Goal: Check status: Check status

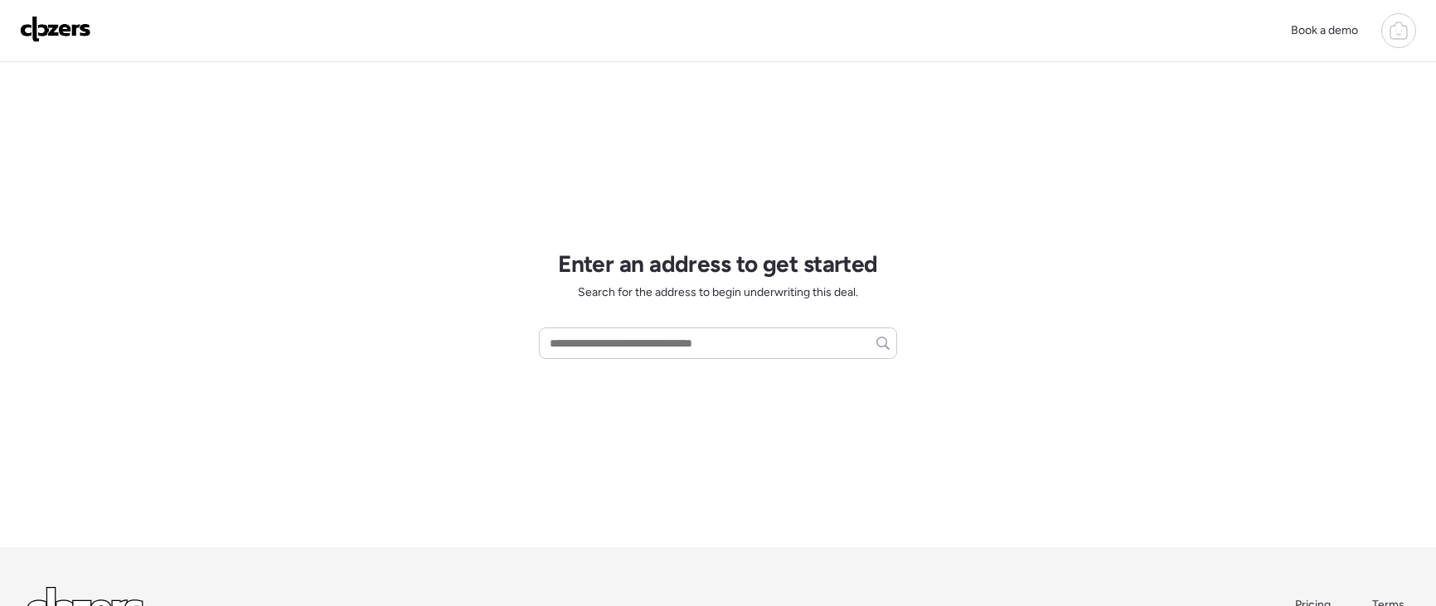
click at [1385, 35] on div at bounding box center [1398, 30] width 35 height 35
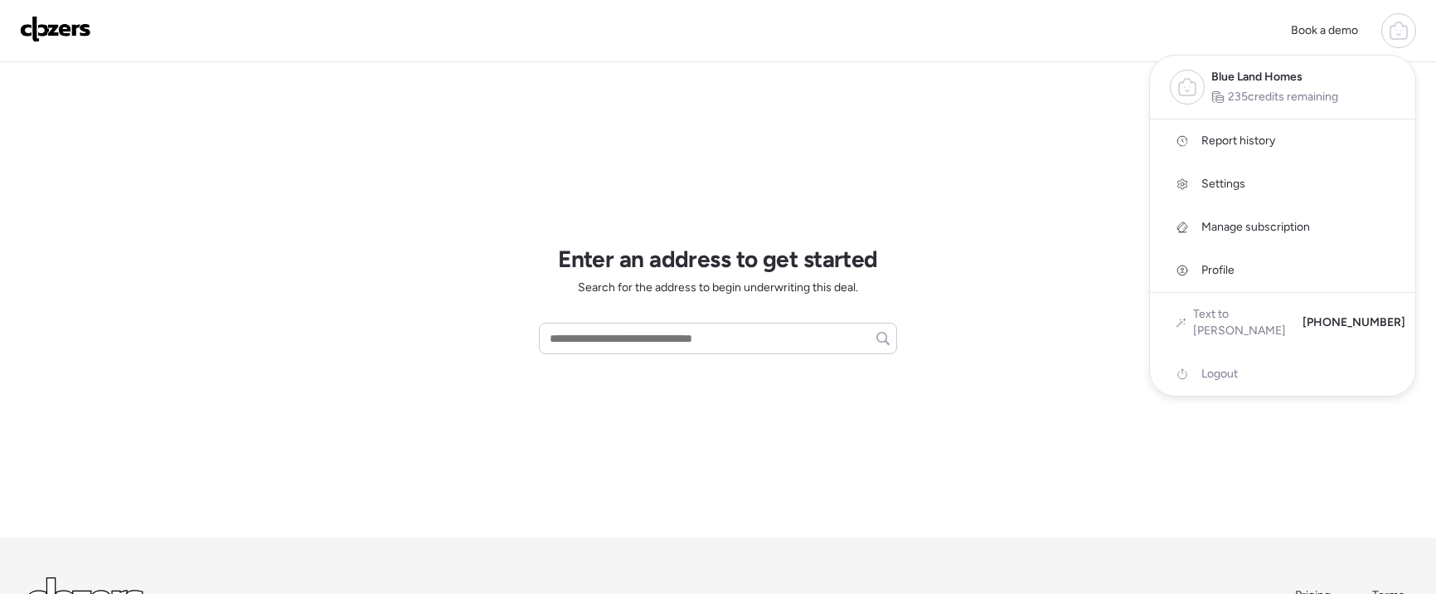
click at [1251, 142] on span "Report history" at bounding box center [1238, 141] width 74 height 17
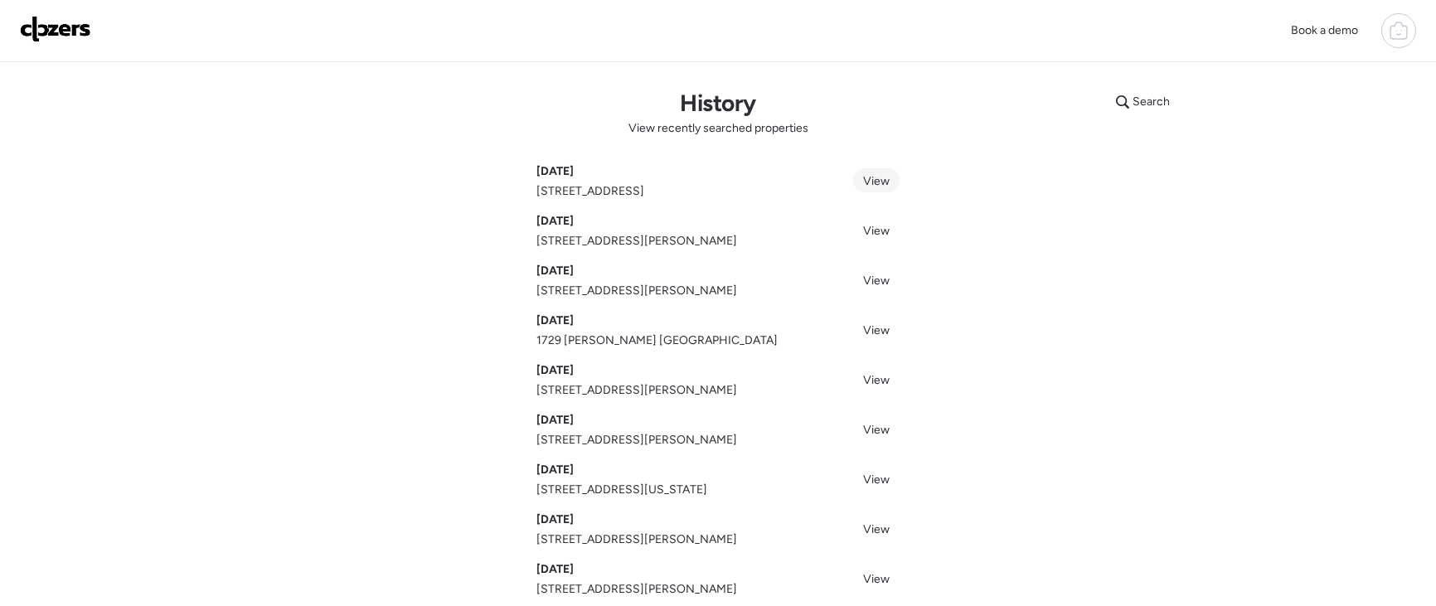
drag, startPoint x: 842, startPoint y: 177, endPoint x: 854, endPoint y: 179, distance: 11.9
click at [843, 177] on div "Sep 02, 2025 905 Delaird Dr, Saint Louis, MO 63137 View" at bounding box center [717, 181] width 363 height 36
click at [866, 182] on span "View" at bounding box center [876, 181] width 27 height 14
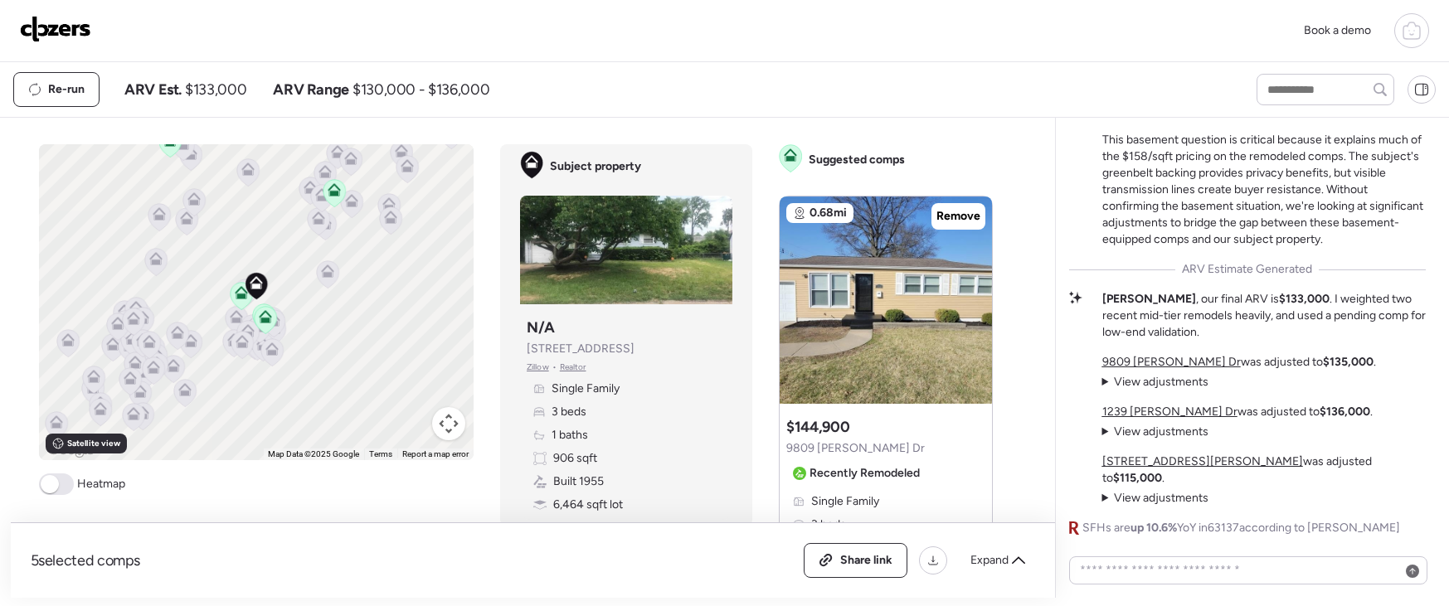
drag, startPoint x: 106, startPoint y: 553, endPoint x: 137, endPoint y: 558, distance: 31.1
click at [106, 553] on span "5 selected comps" at bounding box center [86, 561] width 110 height 20
click at [1012, 557] on icon at bounding box center [1018, 560] width 13 height 13
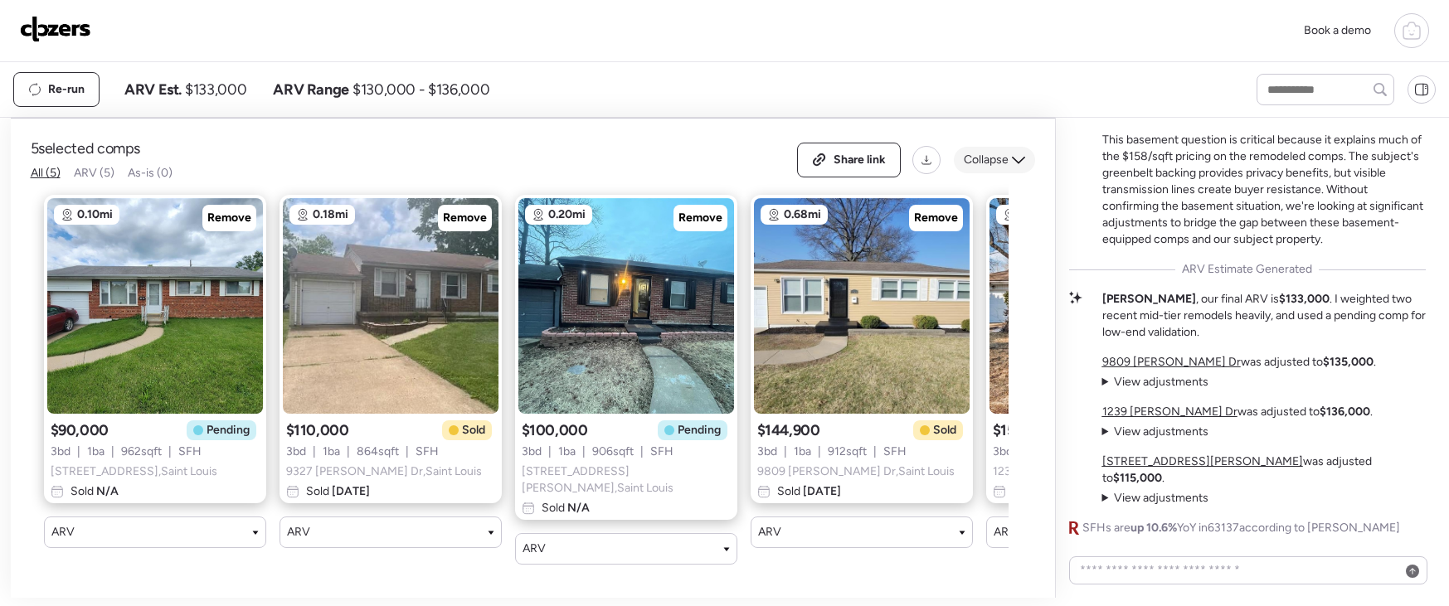
click at [997, 163] on span "Collapse" at bounding box center [985, 160] width 45 height 17
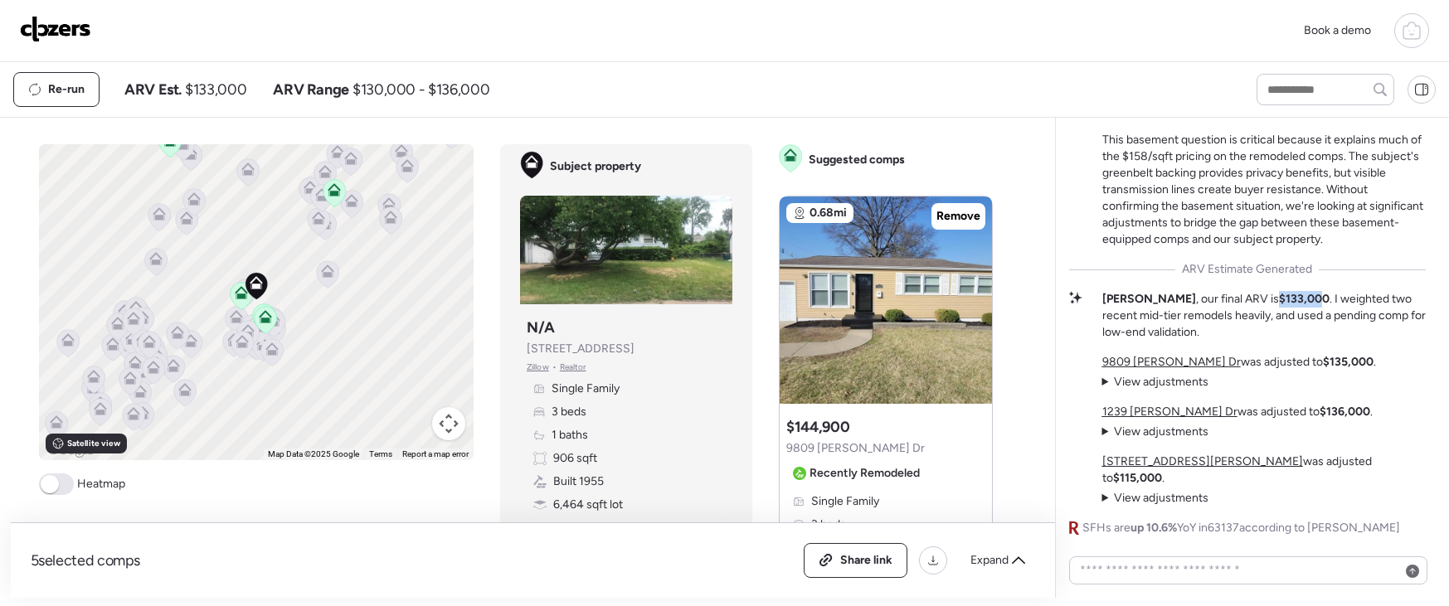
drag, startPoint x: 1239, startPoint y: 315, endPoint x: 1261, endPoint y: 315, distance: 22.4
click at [1279, 306] on strong "$133,000" at bounding box center [1304, 299] width 51 height 14
drag, startPoint x: 1308, startPoint y: 377, endPoint x: 1309, endPoint y: 404, distance: 26.6
click at [1322, 369] on strong "$135,000" at bounding box center [1347, 362] width 51 height 14
drag, startPoint x: 1273, startPoint y: 431, endPoint x: 1303, endPoint y: 434, distance: 30.9
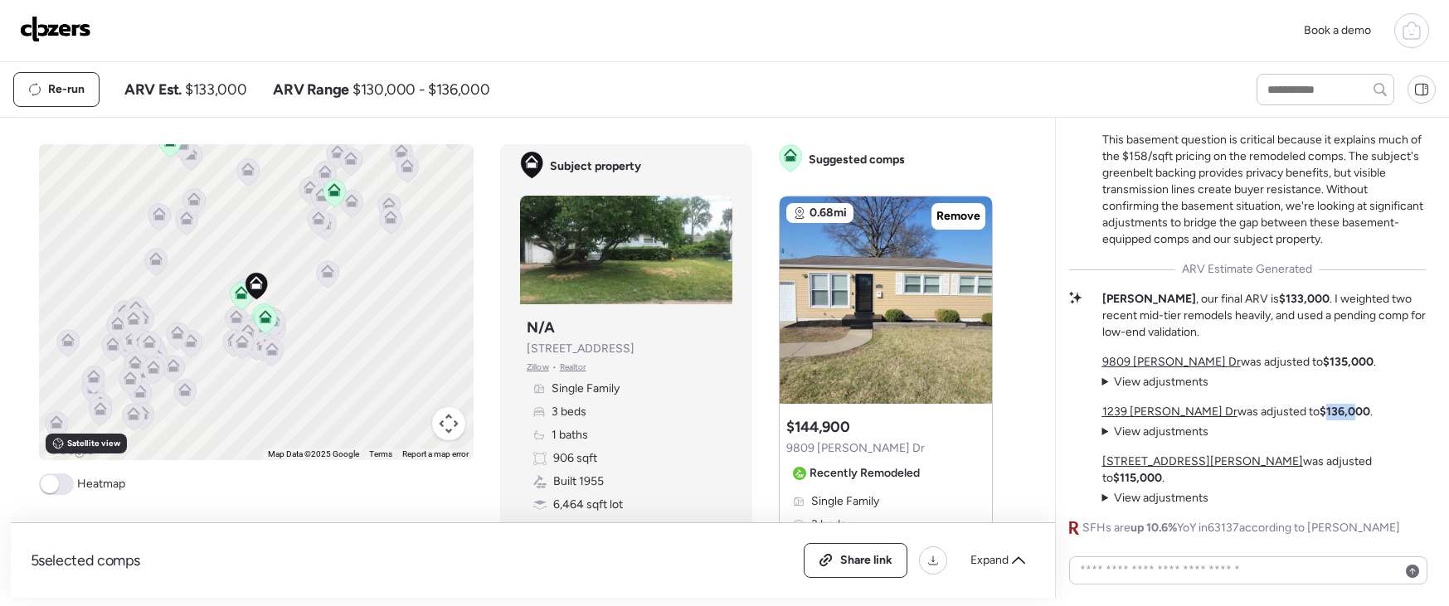
click at [1319, 419] on strong "$136,000" at bounding box center [1344, 412] width 51 height 14
drag, startPoint x: 1228, startPoint y: 319, endPoint x: 1241, endPoint y: 326, distance: 14.8
click at [1279, 306] on strong "$133,000" at bounding box center [1304, 299] width 51 height 14
click at [56, 473] on span at bounding box center [56, 484] width 35 height 22
